Goal: Information Seeking & Learning: Compare options

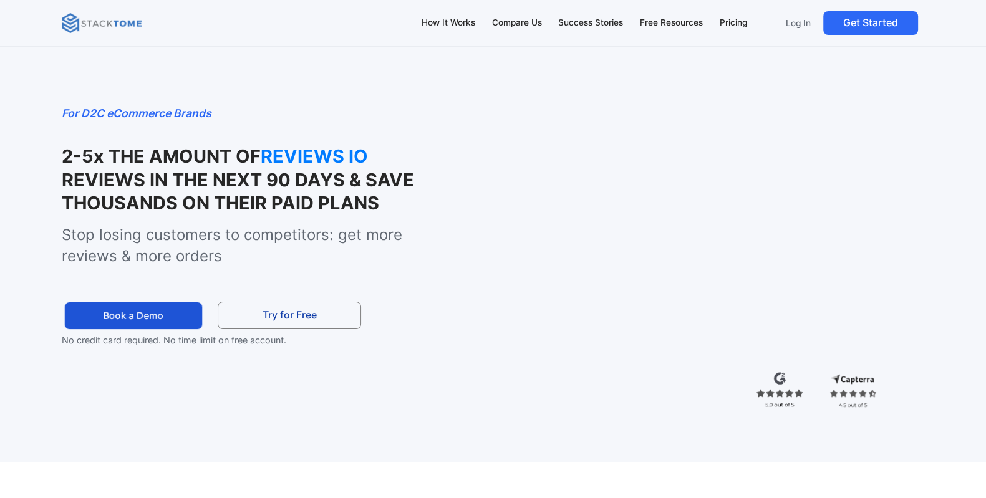
click at [175, 322] on link "Book a Demo" at bounding box center [133, 315] width 137 height 27
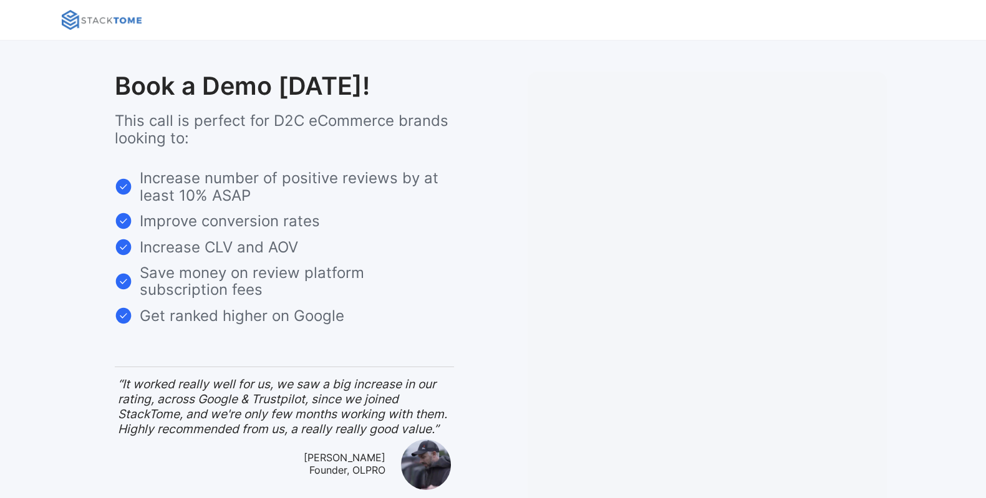
scroll to position [415, 0]
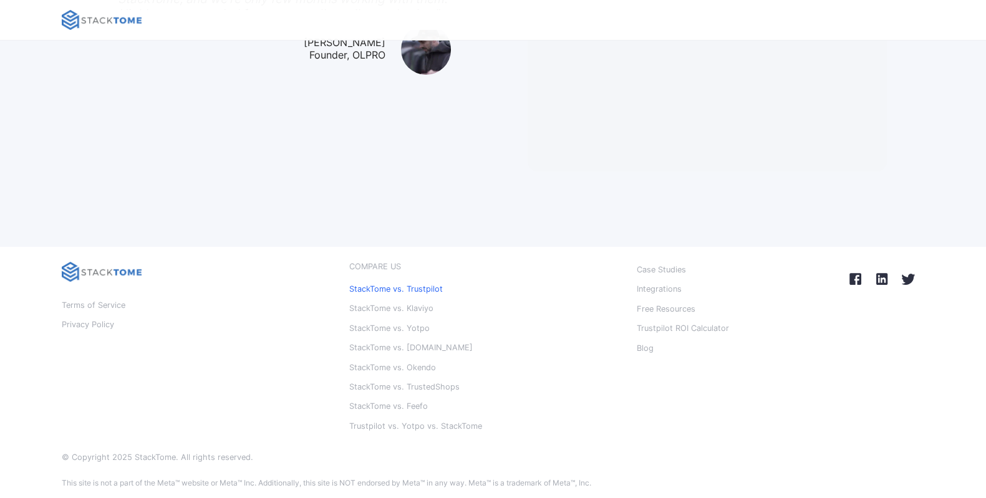
click at [387, 285] on p "StackTome vs. Trustpilot" at bounding box center [396, 289] width 94 height 16
